Goal: Navigation & Orientation: Find specific page/section

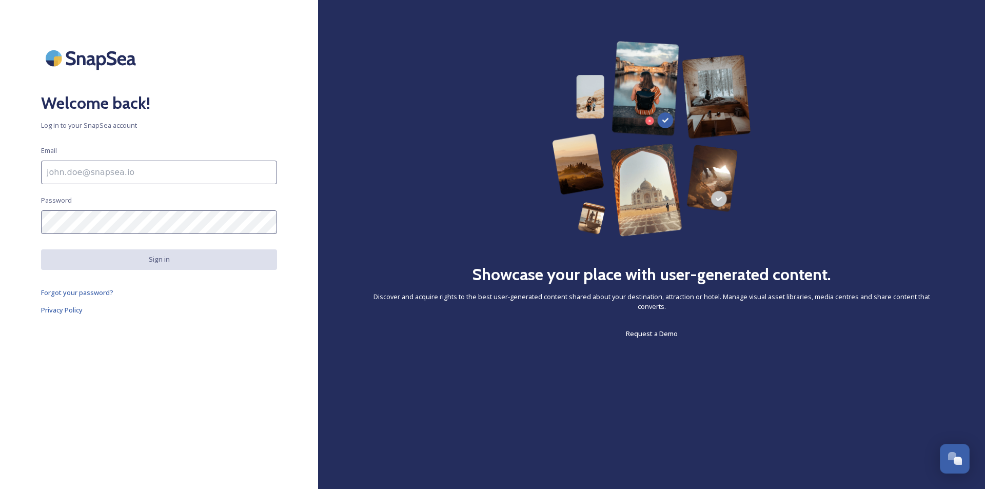
click at [132, 172] on input at bounding box center [159, 173] width 236 height 24
click at [175, 177] on input at bounding box center [159, 173] width 236 height 24
type input "[EMAIL_ADDRESS][DOMAIN_NAME]"
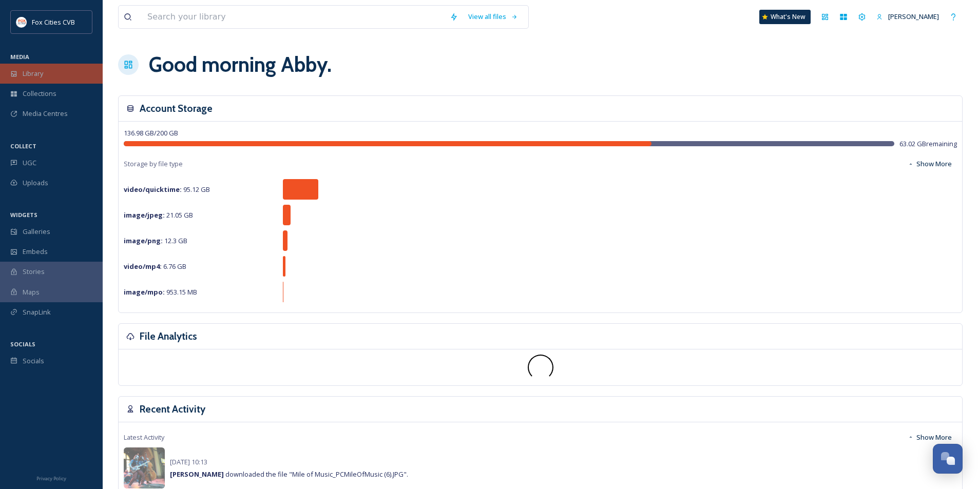
click at [50, 74] on div "Library" at bounding box center [51, 74] width 103 height 20
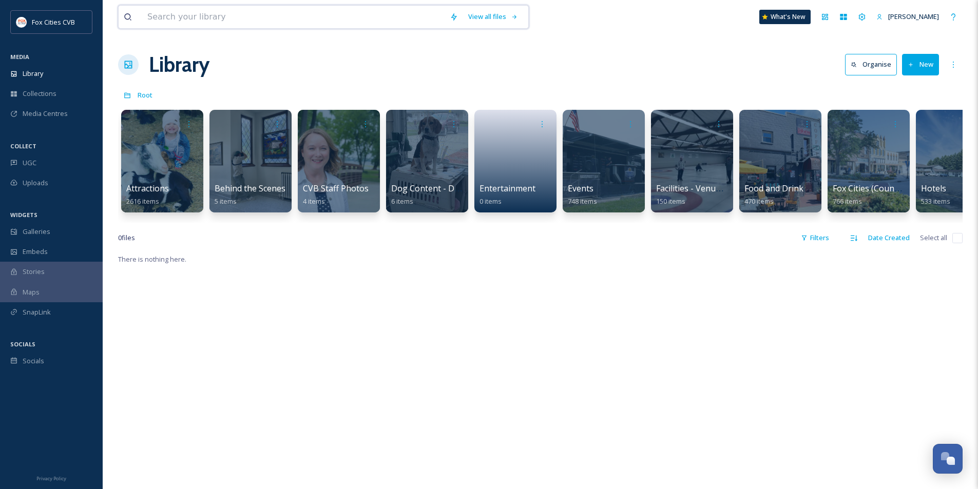
click at [176, 15] on input at bounding box center [293, 17] width 302 height 23
type input "c"
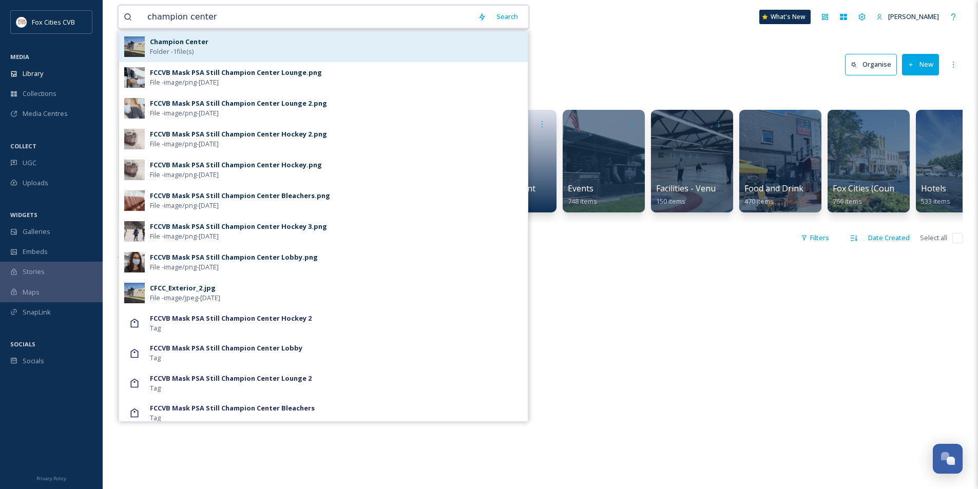
type input "champion center"
click at [182, 49] on span "Folder - 1 file(s)" at bounding box center [172, 52] width 44 height 10
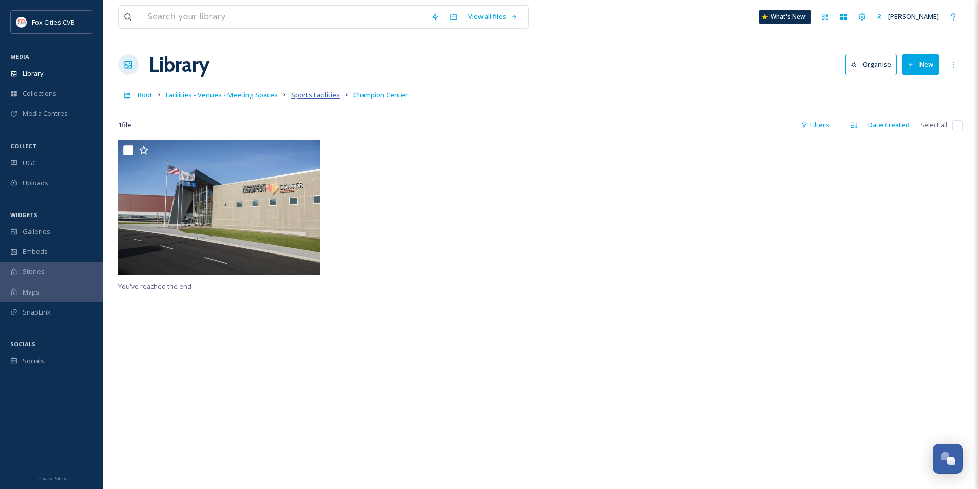
click at [316, 94] on span "Sports Facilities" at bounding box center [315, 94] width 49 height 9
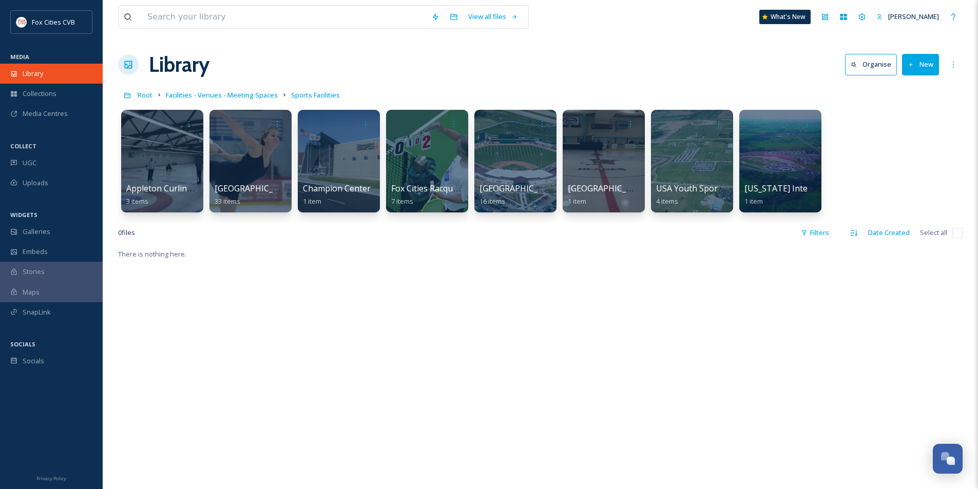
click at [49, 73] on div "Library" at bounding box center [51, 74] width 103 height 20
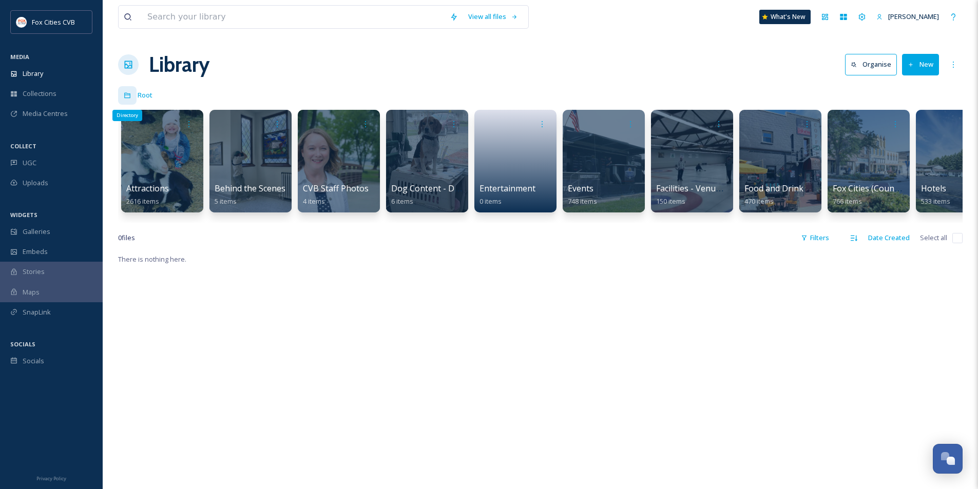
click at [124, 96] on icon at bounding box center [127, 95] width 7 height 7
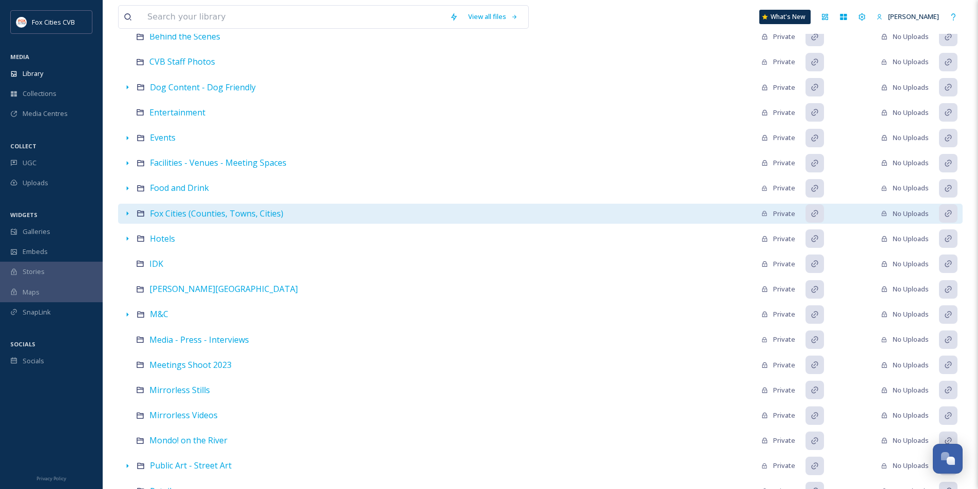
scroll to position [72, 0]
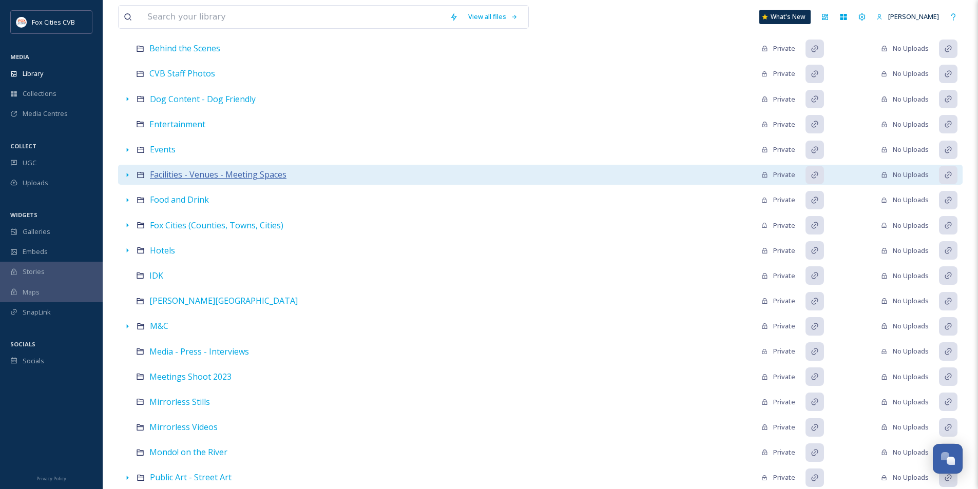
click at [192, 175] on span "Facilities - Venues - Meeting Spaces" at bounding box center [218, 174] width 137 height 11
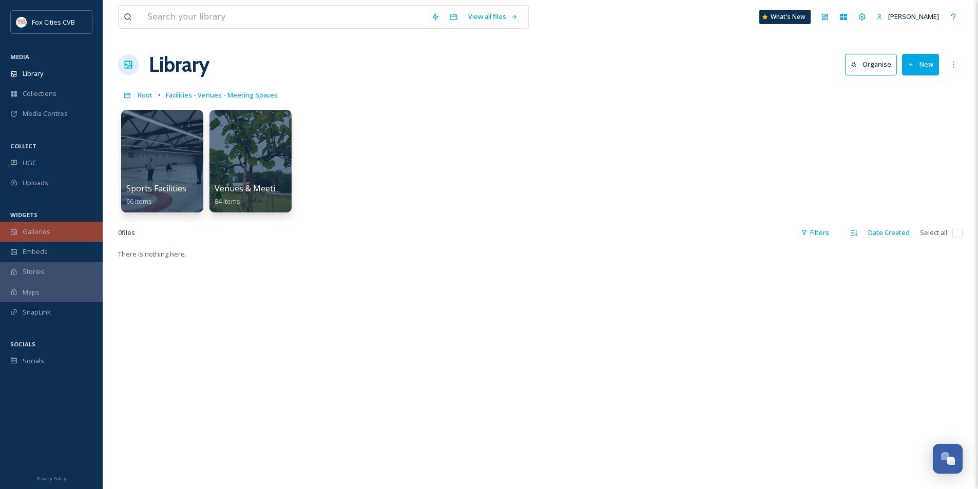
click at [54, 231] on div "Galleries" at bounding box center [51, 232] width 103 height 20
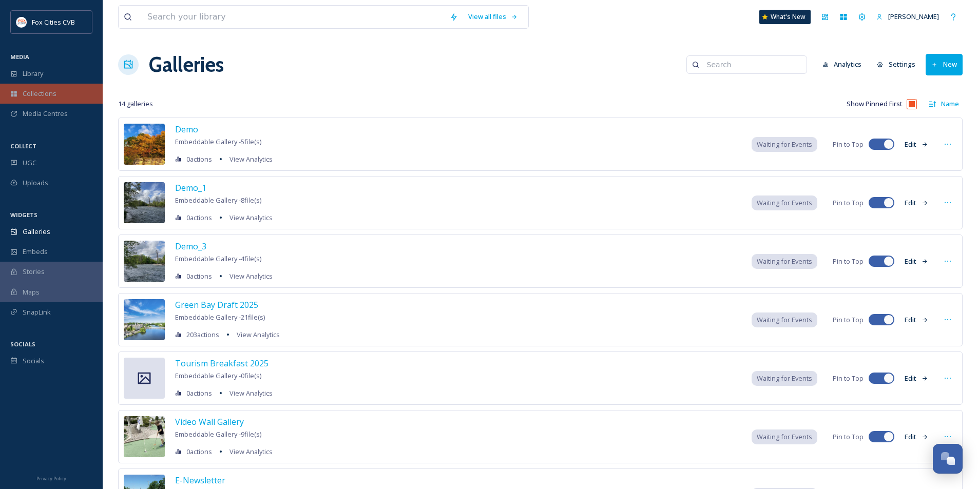
click at [52, 98] on span "Collections" at bounding box center [40, 94] width 34 height 10
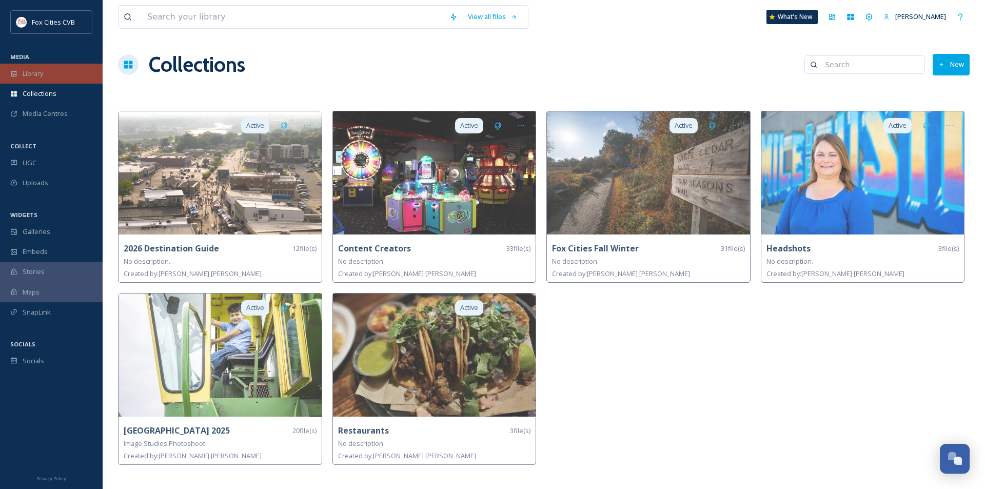
click at [48, 73] on div "Library" at bounding box center [51, 74] width 103 height 20
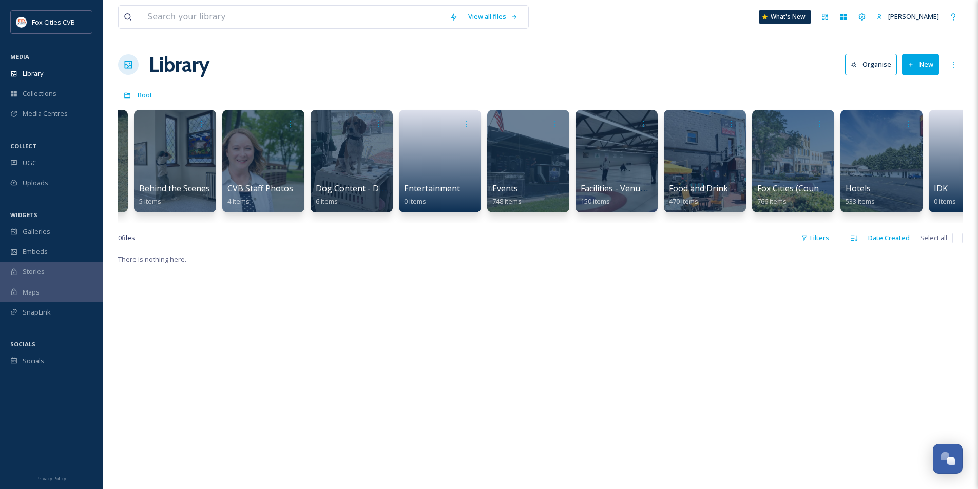
scroll to position [0, 72]
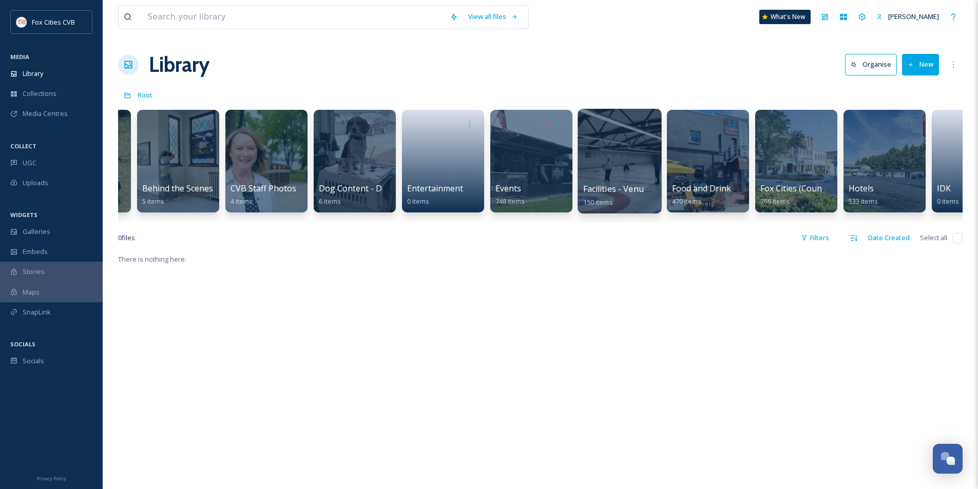
click at [625, 186] on span "Facilities - Venues - Meeting Spaces" at bounding box center [652, 188] width 139 height 11
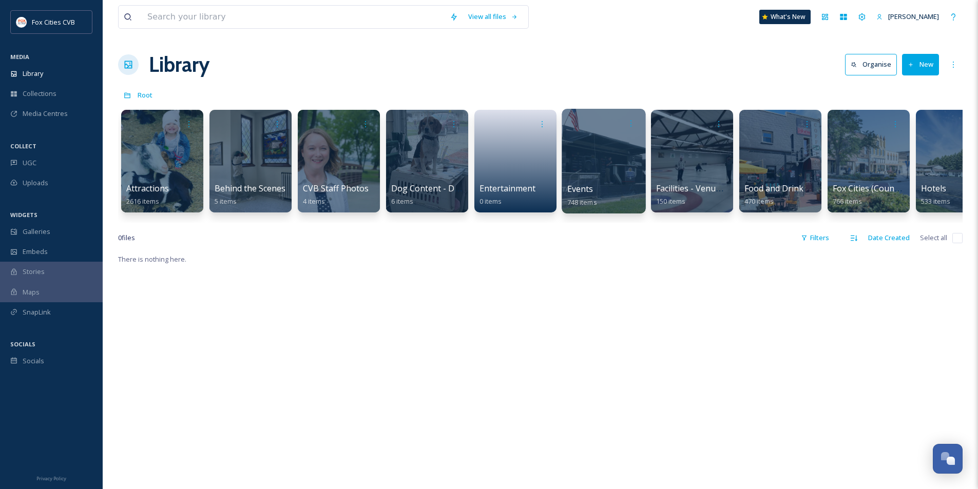
click at [600, 187] on div "Events 748 items" at bounding box center [603, 196] width 73 height 26
click at [589, 171] on div at bounding box center [604, 161] width 84 height 105
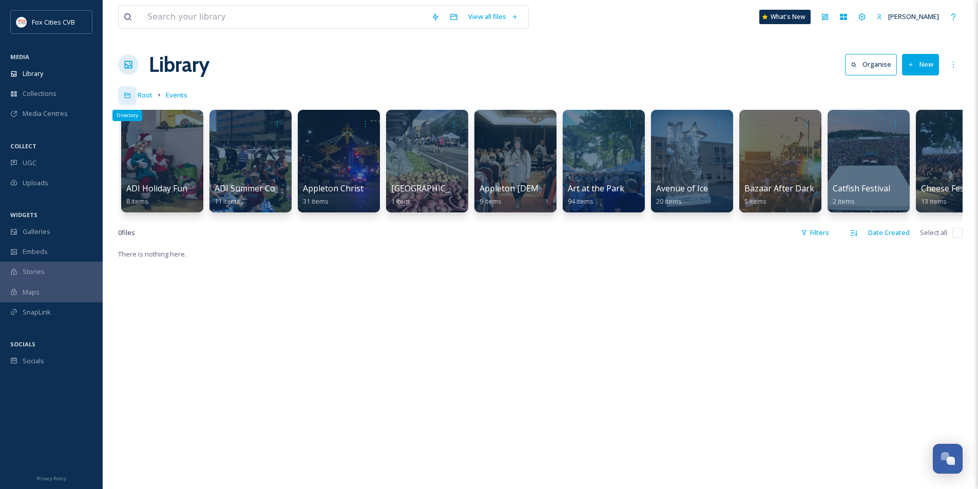
click at [125, 94] on icon at bounding box center [127, 95] width 7 height 7
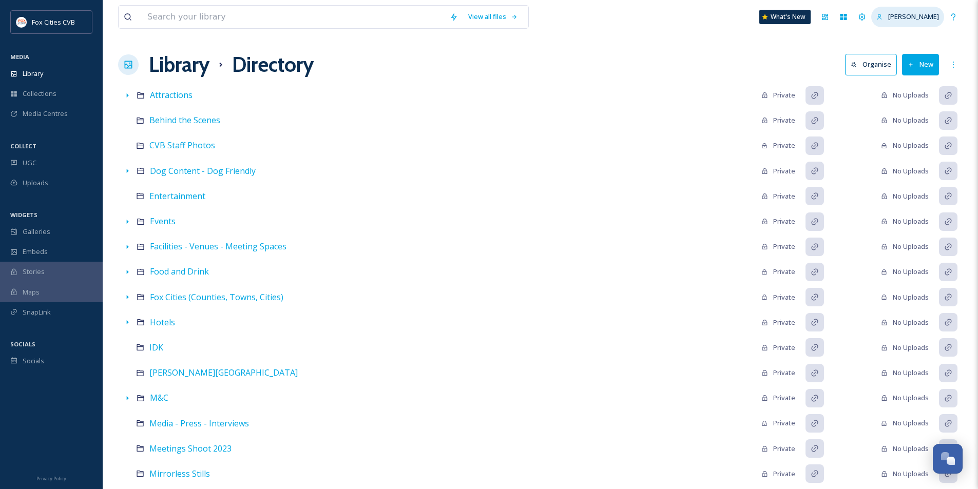
click at [906, 14] on span "[PERSON_NAME]" at bounding box center [913, 16] width 51 height 9
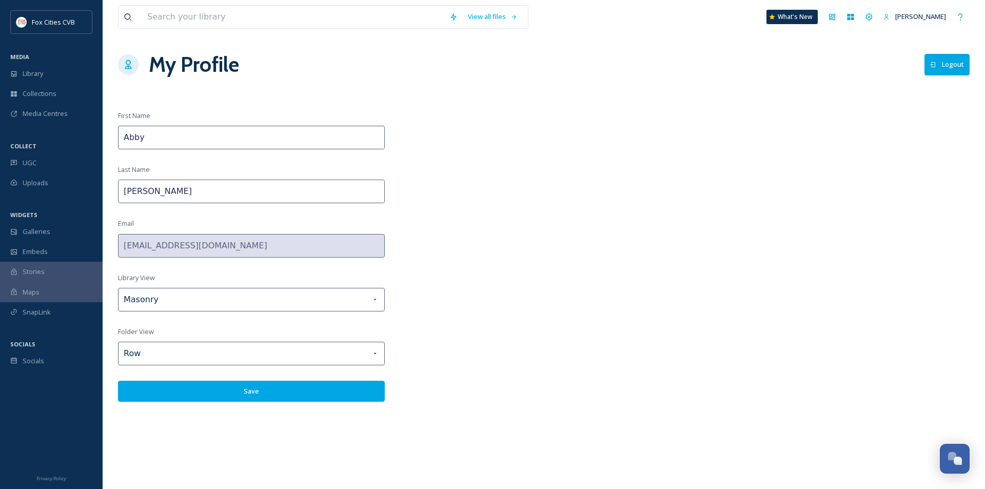
click at [961, 64] on button "Logout" at bounding box center [947, 64] width 45 height 21
